Goal: Find specific page/section: Find specific page/section

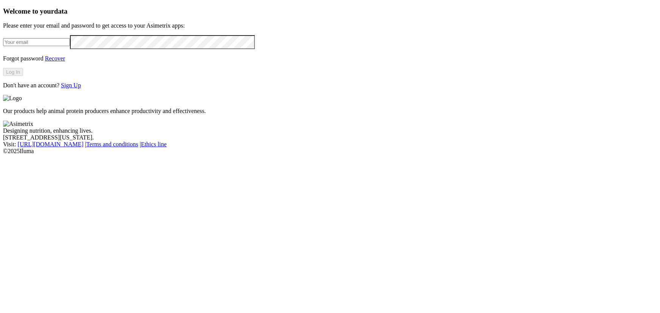
type input "[PERSON_NAME][EMAIL_ADDRESS][DOMAIN_NAME]"
click at [23, 76] on button "Log In" at bounding box center [13, 72] width 20 height 8
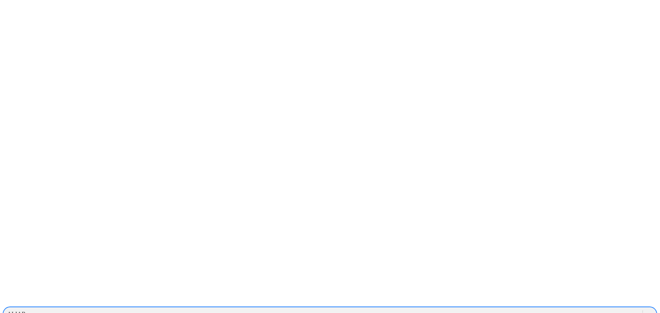
click at [494, 309] on div "ALIAR" at bounding box center [322, 314] width 639 height 11
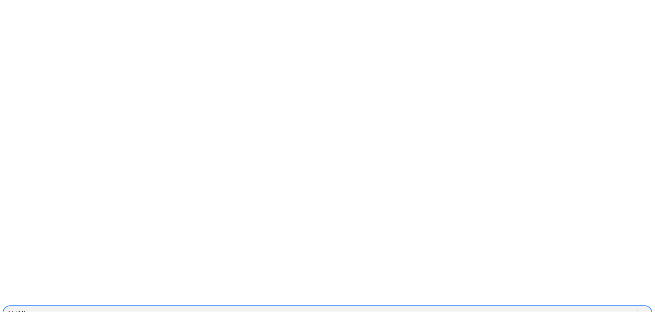
scroll to position [137, 0]
